Goal: Task Accomplishment & Management: Manage account settings

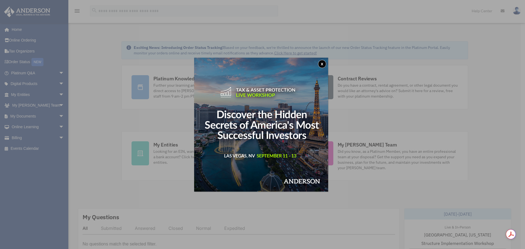
click at [323, 63] on button "x" at bounding box center [322, 64] width 8 height 8
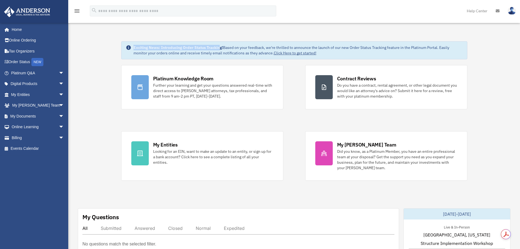
drag, startPoint x: 134, startPoint y: 46, endPoint x: 221, endPoint y: 46, distance: 87.2
click at [221, 46] on strong "Exciting News: Introducing Order Status Tracking!" at bounding box center [179, 47] width 90 height 5
click at [195, 42] on div "Exciting News: Introducing Order Status Tracking! Based on your feedback, we're…" at bounding box center [294, 50] width 346 height 18
click at [59, 116] on span "arrow_drop_down" at bounding box center [64, 116] width 11 height 11
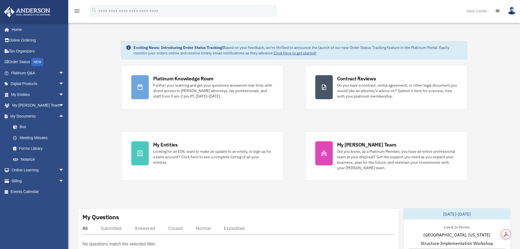
click at [24, 124] on link "Box" at bounding box center [40, 127] width 65 height 11
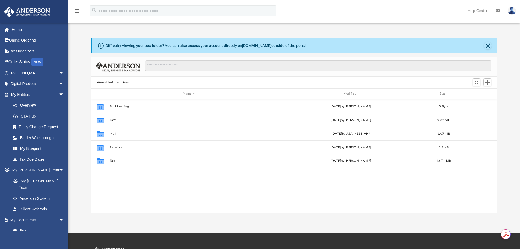
scroll to position [120, 403]
click at [111, 160] on button "Tax" at bounding box center [189, 161] width 159 height 4
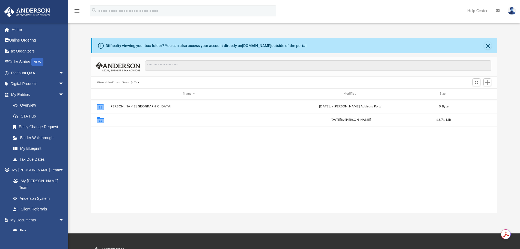
click at [123, 120] on button "Smart Tax Navigator" at bounding box center [189, 120] width 159 height 4
click at [120, 133] on button "STN Deliverable.pdf" at bounding box center [189, 134] width 159 height 4
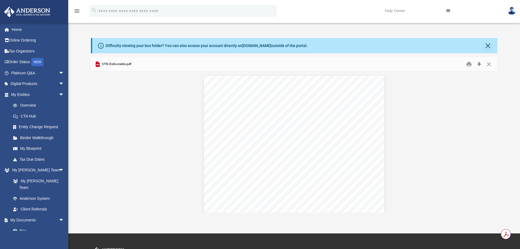
click at [116, 64] on span "STN Deliverable.pdf" at bounding box center [116, 64] width 30 height 5
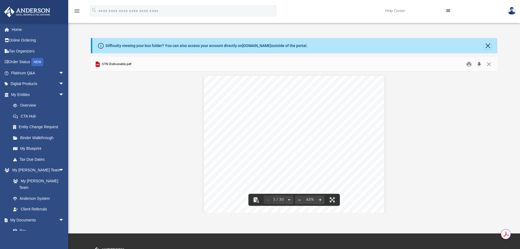
click at [480, 63] on button "Download" at bounding box center [480, 64] width 10 height 8
click at [492, 48] on button "Close" at bounding box center [488, 46] width 8 height 8
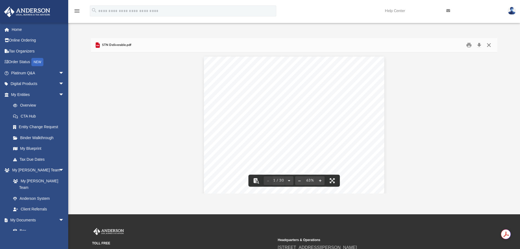
click at [490, 45] on button "Close" at bounding box center [489, 45] width 10 height 8
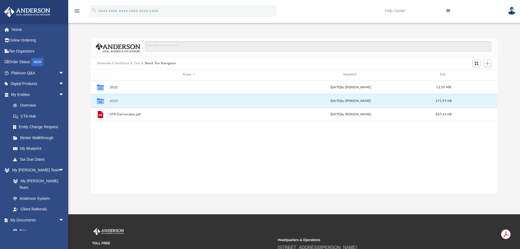
click at [114, 101] on button "2023" at bounding box center [189, 101] width 159 height 4
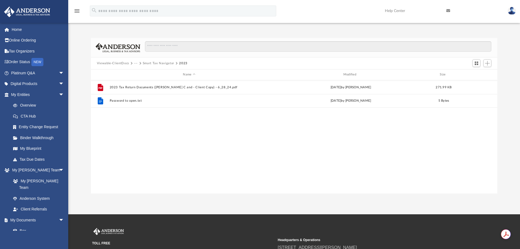
click at [151, 64] on button "Smart Tax Navigator" at bounding box center [158, 63] width 31 height 5
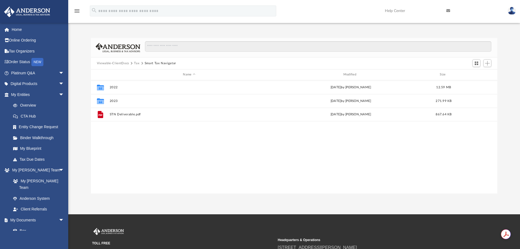
click at [137, 64] on button "Tax" at bounding box center [136, 63] width 5 height 5
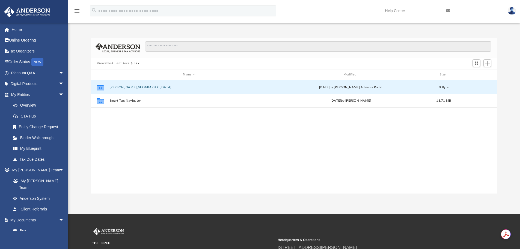
click at [120, 87] on button "Patel, Manankumar" at bounding box center [189, 88] width 159 height 4
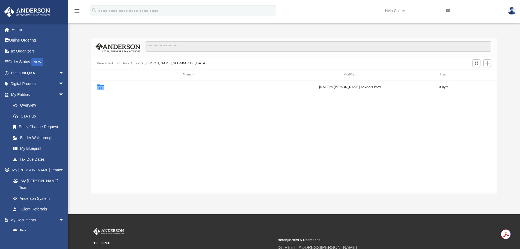
click at [114, 87] on button "2024" at bounding box center [189, 87] width 159 height 4
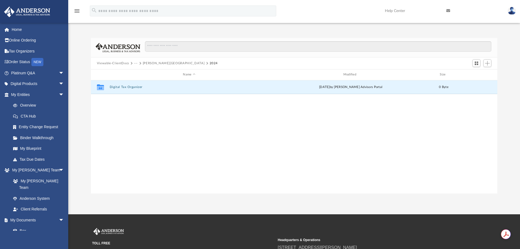
click at [131, 87] on button "Digital Tax Organizer" at bounding box center [189, 87] width 159 height 4
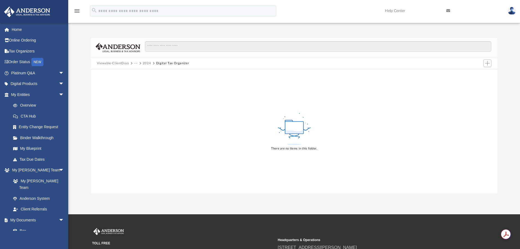
drag, startPoint x: 135, startPoint y: 113, endPoint x: 105, endPoint y: 110, distance: 29.4
click at [105, 110] on div "There are no items in this folder." at bounding box center [294, 131] width 407 height 124
click at [59, 214] on span "arrow_drop_down" at bounding box center [64, 219] width 11 height 11
click at [38, 97] on link "My Entities arrow_drop_down" at bounding box center [38, 94] width 69 height 11
click at [40, 84] on link "Digital Products arrow_drop_down" at bounding box center [38, 83] width 69 height 11
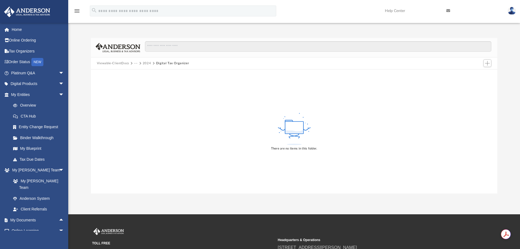
click at [44, 72] on link "Platinum Q&A arrow_drop_down" at bounding box center [38, 72] width 69 height 11
click at [514, 11] on img at bounding box center [512, 11] width 8 height 8
click at [474, 25] on link "[EMAIL_ADDRESS][DOMAIN_NAME]" at bounding box center [487, 28] width 59 height 16
click at [515, 12] on img at bounding box center [512, 11] width 8 height 8
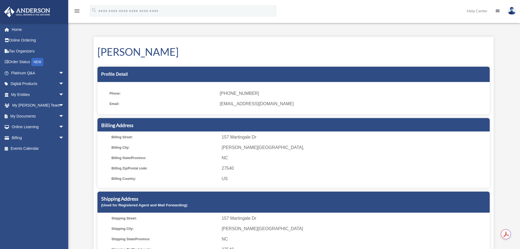
click at [510, 12] on img at bounding box center [512, 11] width 8 height 8
click at [412, 48] on link "Logout" at bounding box center [423, 47] width 55 height 11
